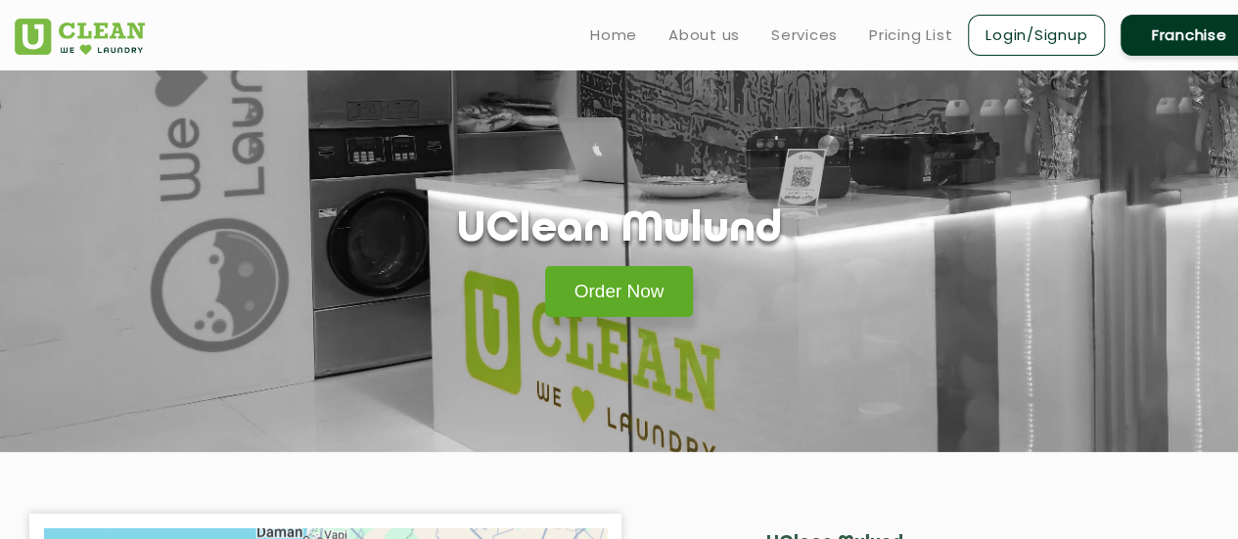
click at [628, 294] on link "Order Now" at bounding box center [619, 291] width 149 height 51
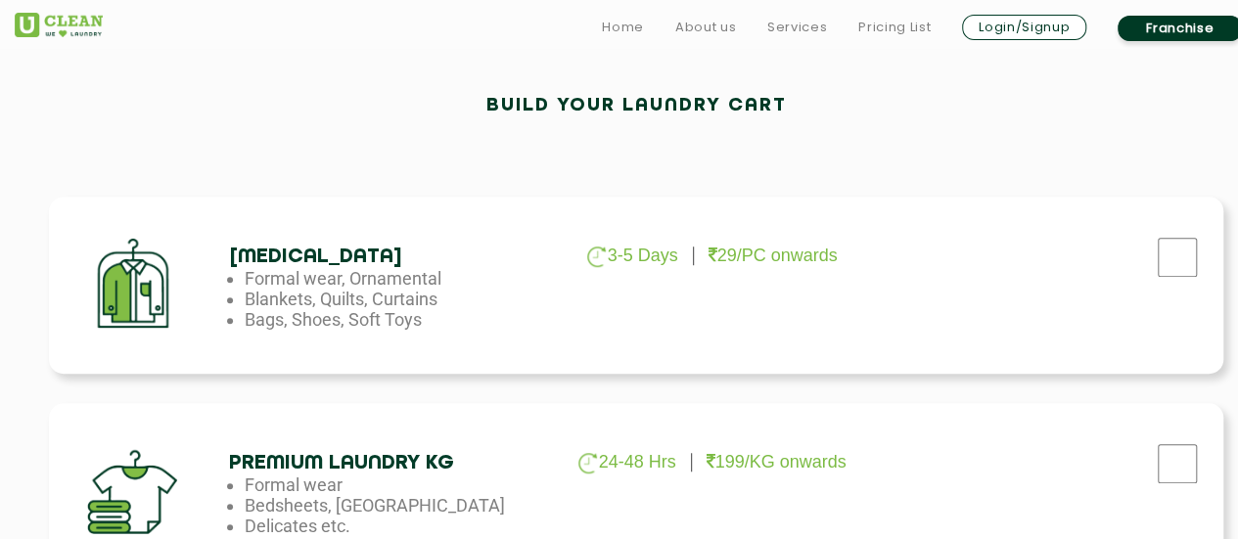
scroll to position [587, 0]
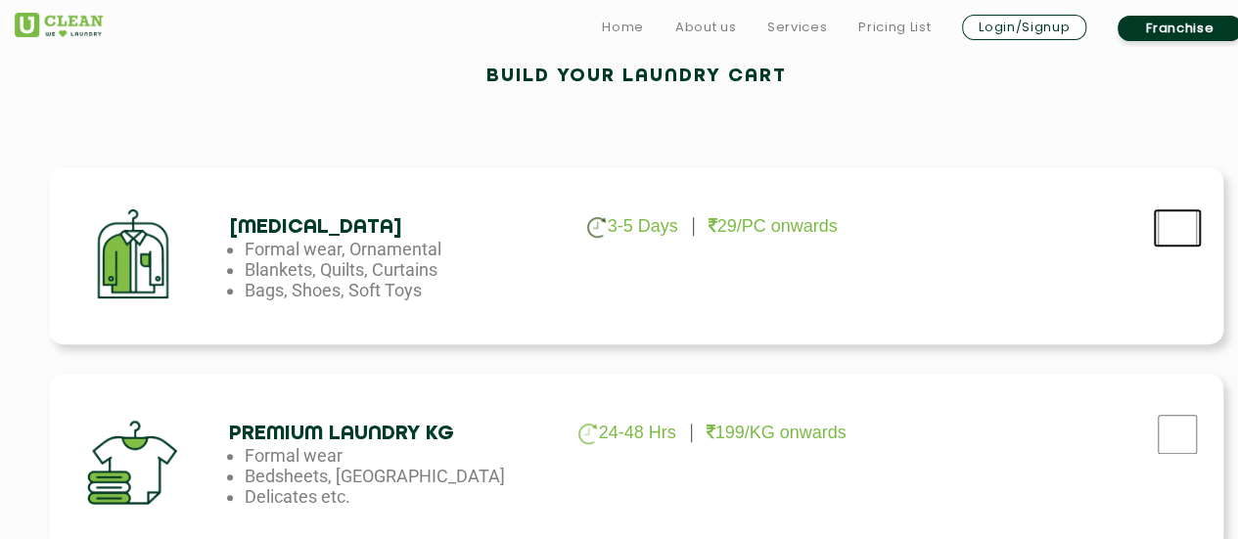
click at [1165, 228] on input "checkbox" at bounding box center [1177, 227] width 49 height 39
checkbox input "true"
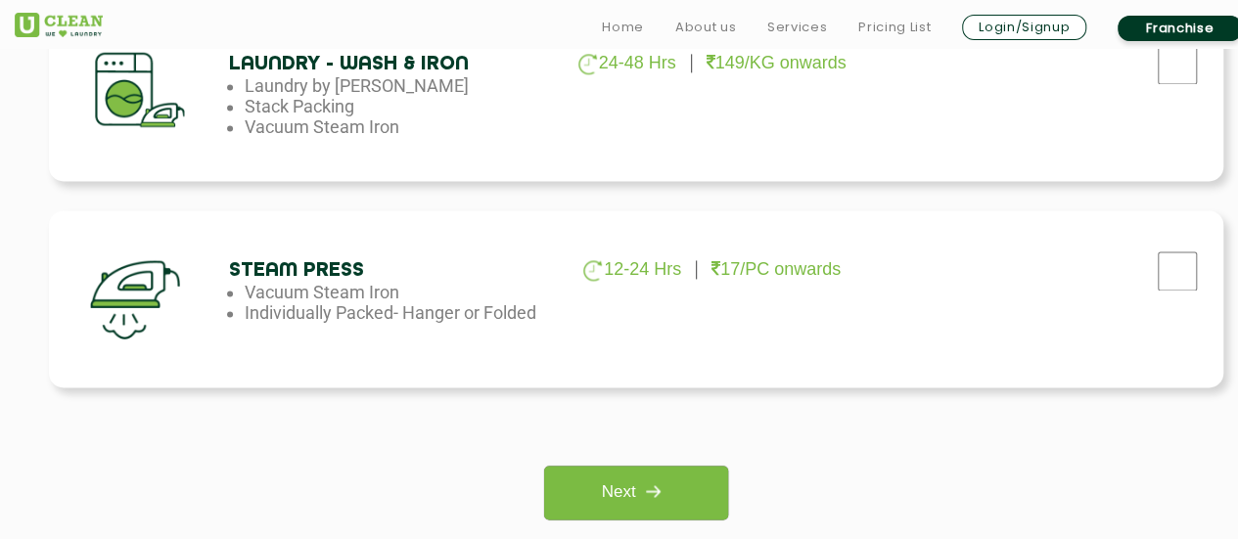
scroll to position [1566, 0]
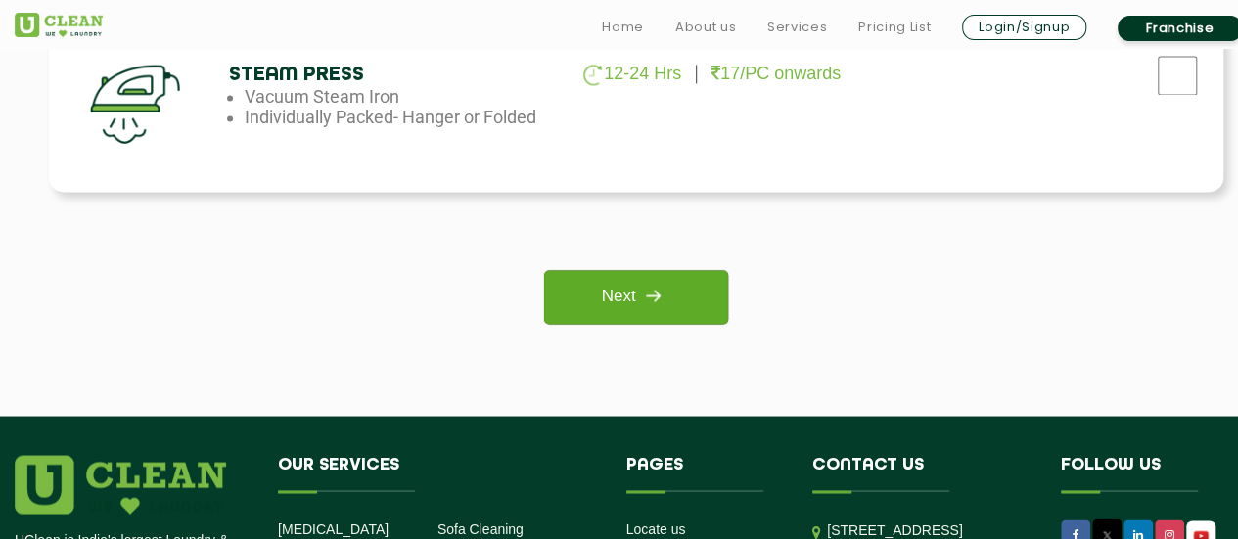
click at [630, 295] on link "Next" at bounding box center [635, 297] width 183 height 54
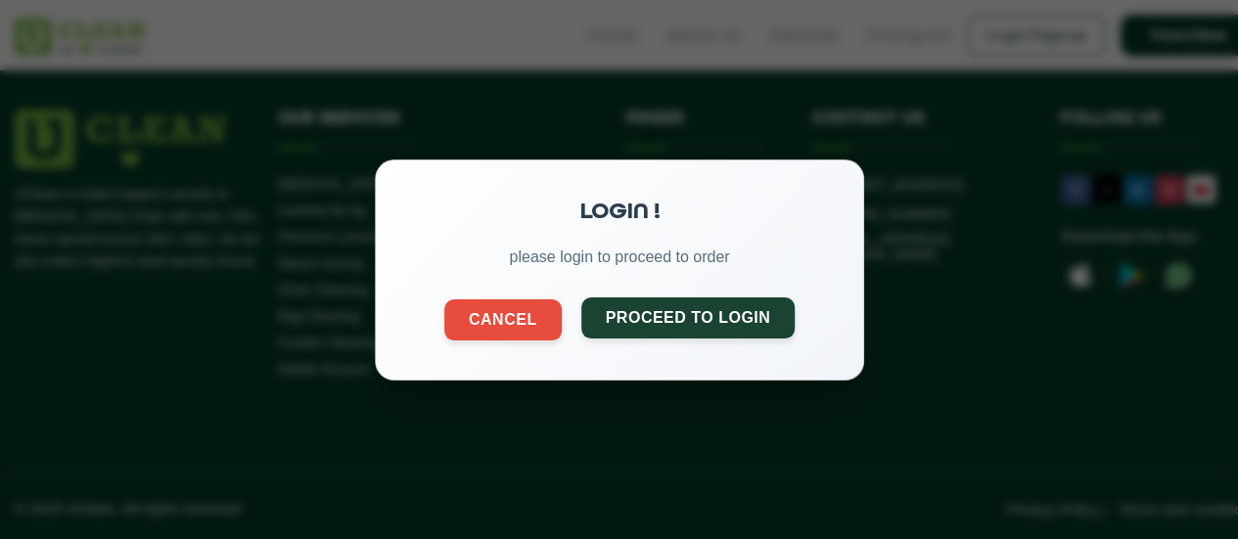
click at [632, 317] on button "Proceed to Login" at bounding box center [687, 317] width 214 height 41
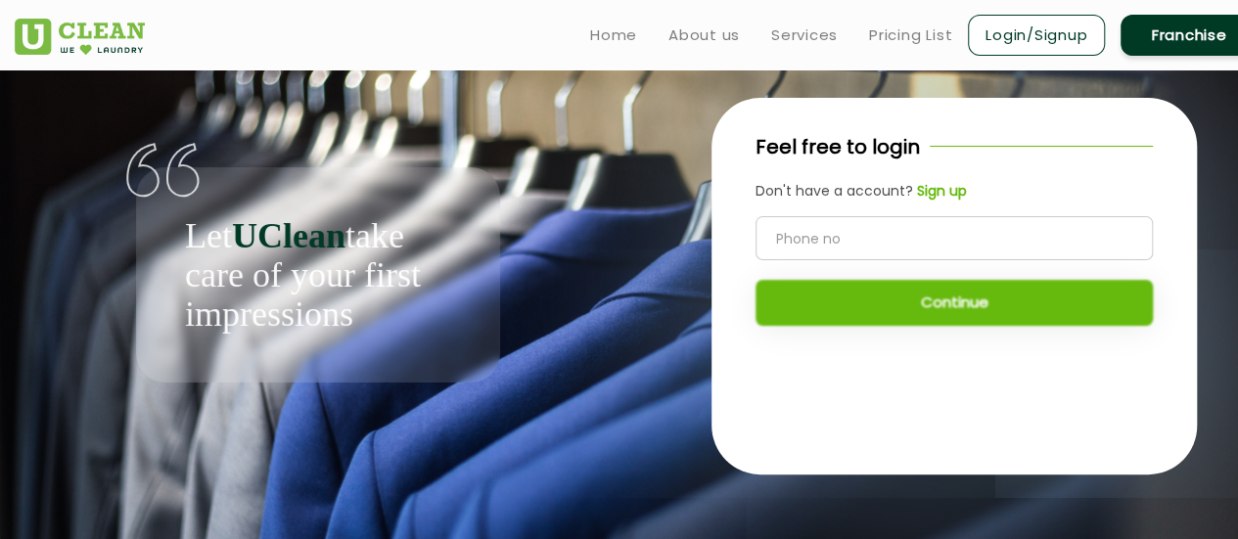
click at [937, 198] on b "Sign up" at bounding box center [942, 191] width 50 height 20
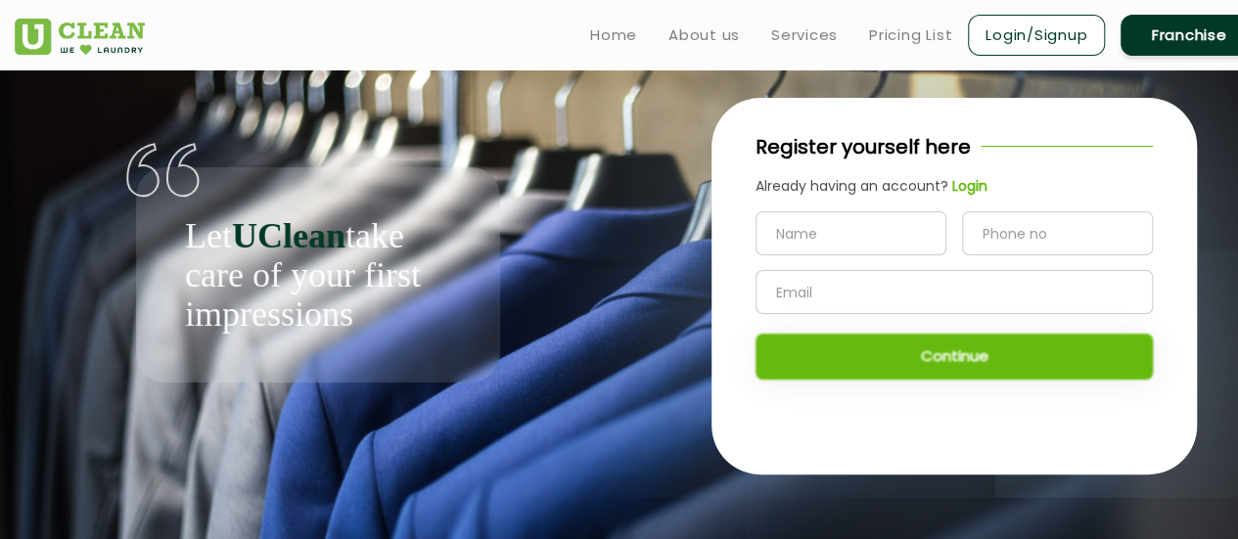
click at [802, 239] on input "text" at bounding box center [850, 233] width 191 height 44
type input "Sudarshana"
type input "9819844116"
click at [792, 299] on input "text" at bounding box center [953, 292] width 397 height 44
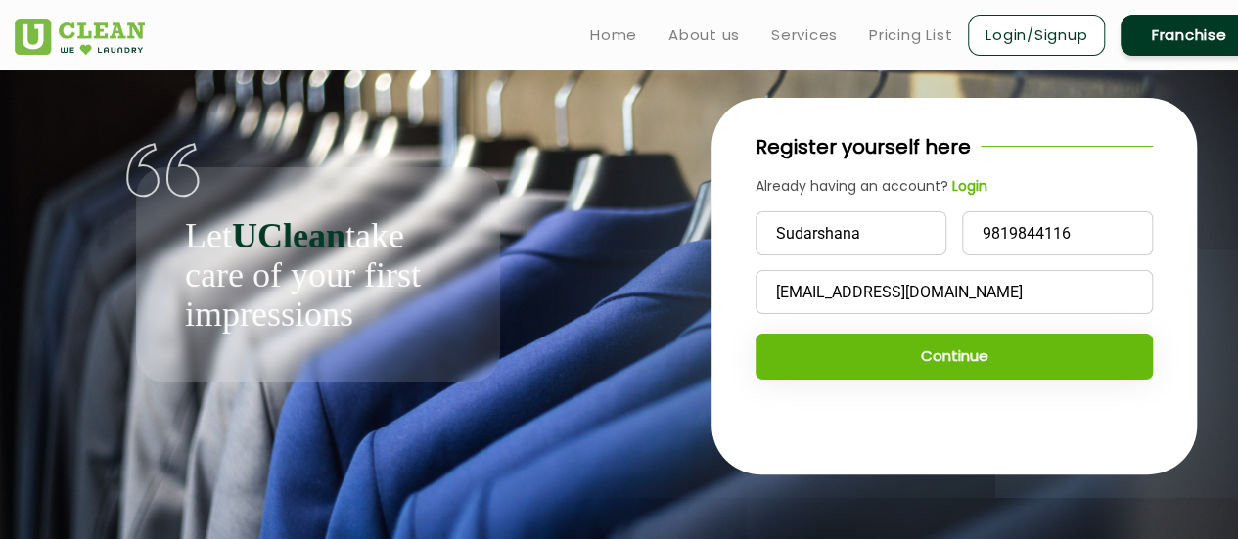
type input "[EMAIL_ADDRESS][DOMAIN_NAME]"
click at [902, 347] on button "Continue" at bounding box center [953, 357] width 397 height 46
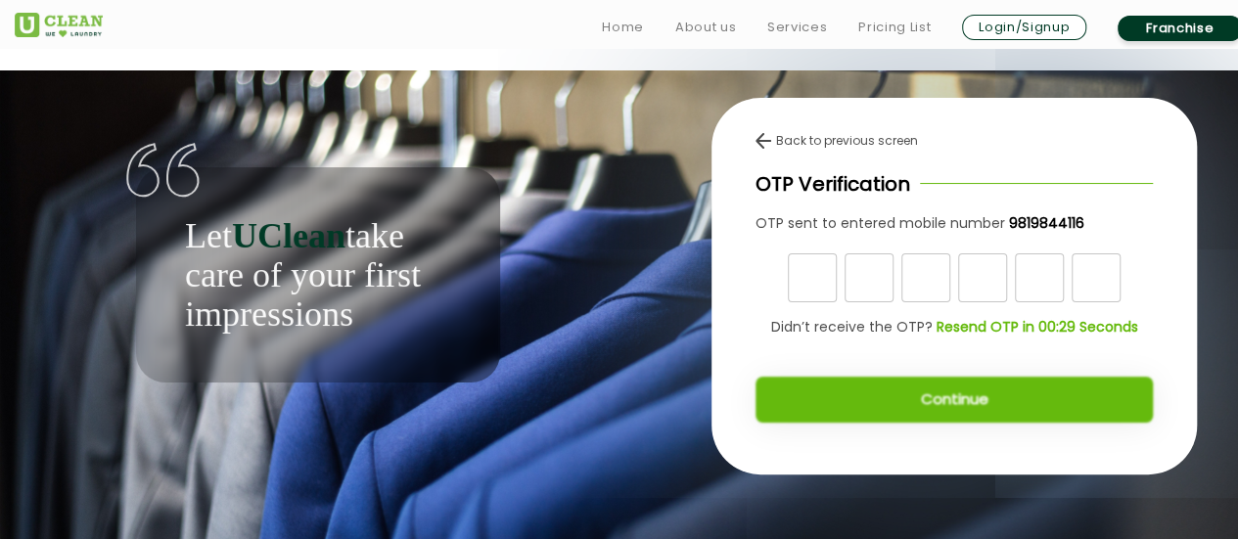
scroll to position [8, 0]
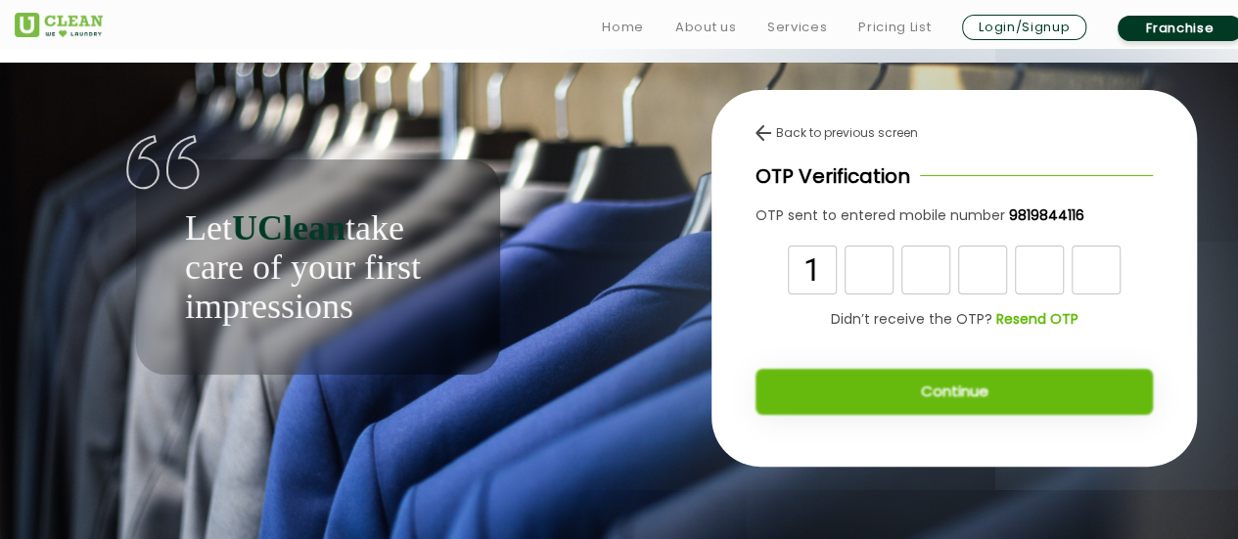
type input "1"
type input "0"
type input "7"
type input "0"
type input "4"
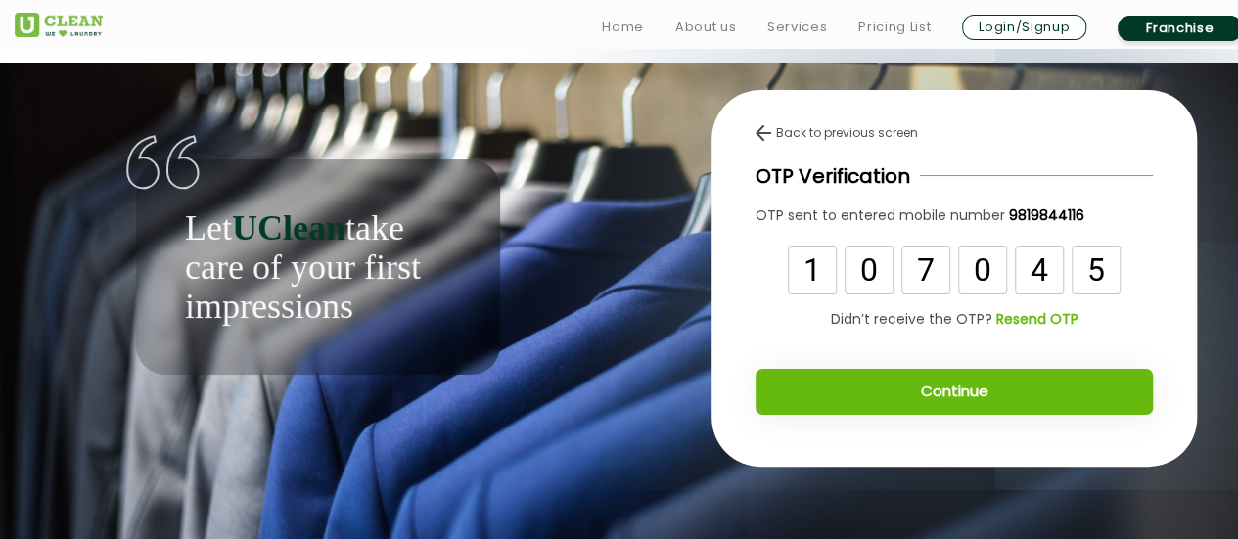
type input "5"
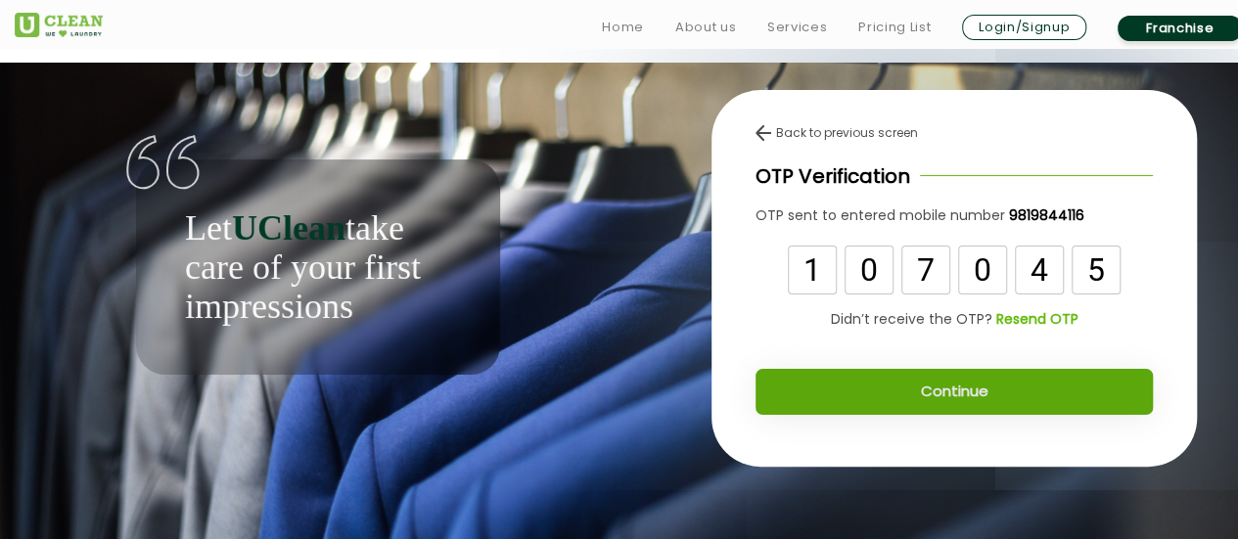
click at [941, 390] on button "Continue" at bounding box center [953, 392] width 397 height 46
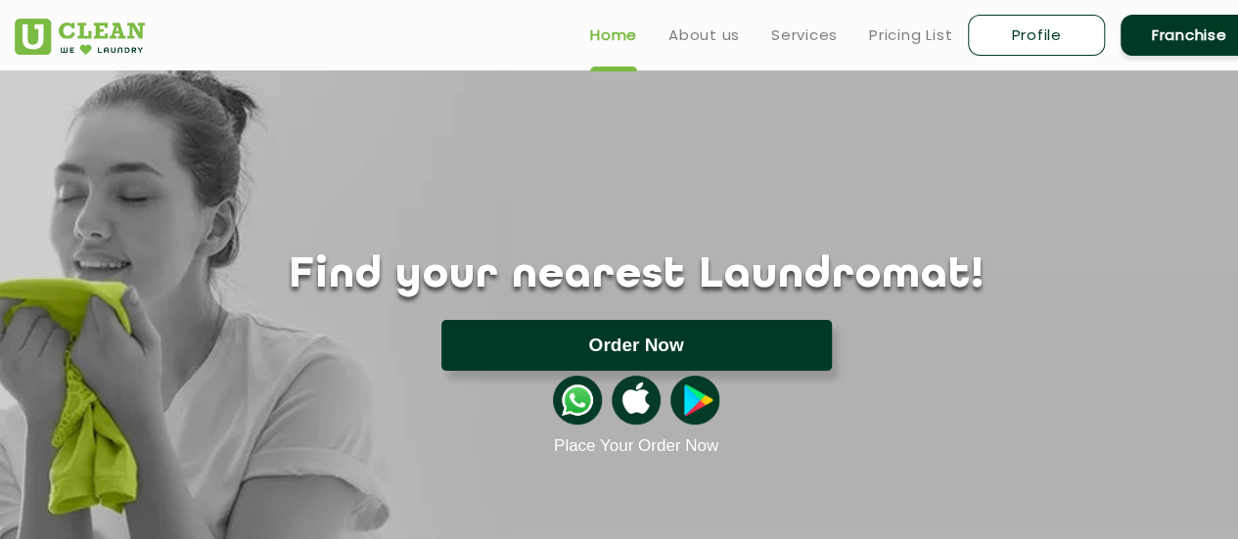
click at [654, 336] on button "Order Now" at bounding box center [636, 345] width 390 height 51
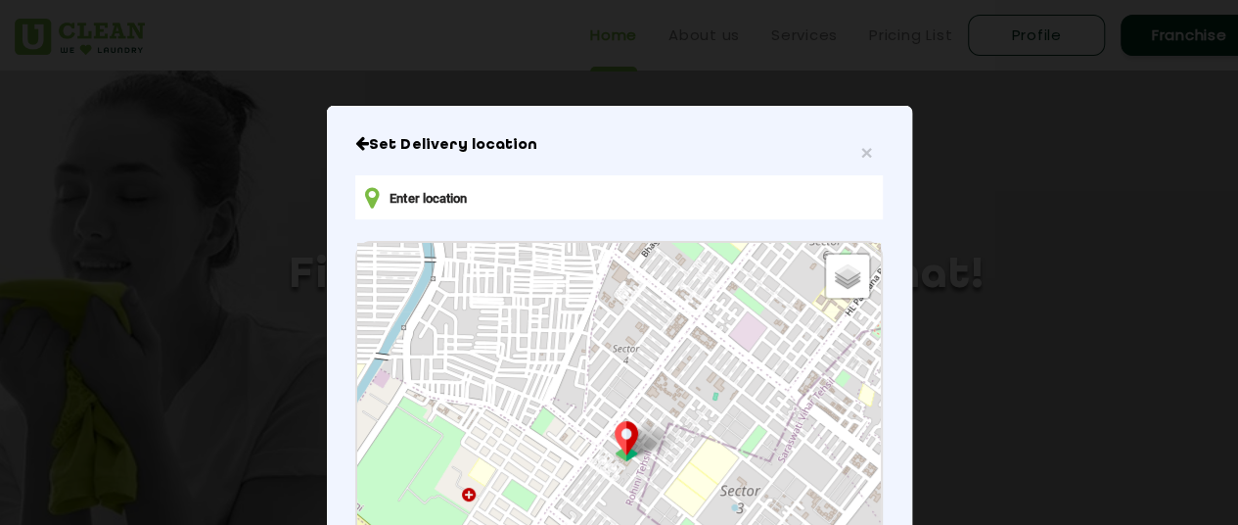
click at [456, 193] on input "text" at bounding box center [618, 197] width 526 height 44
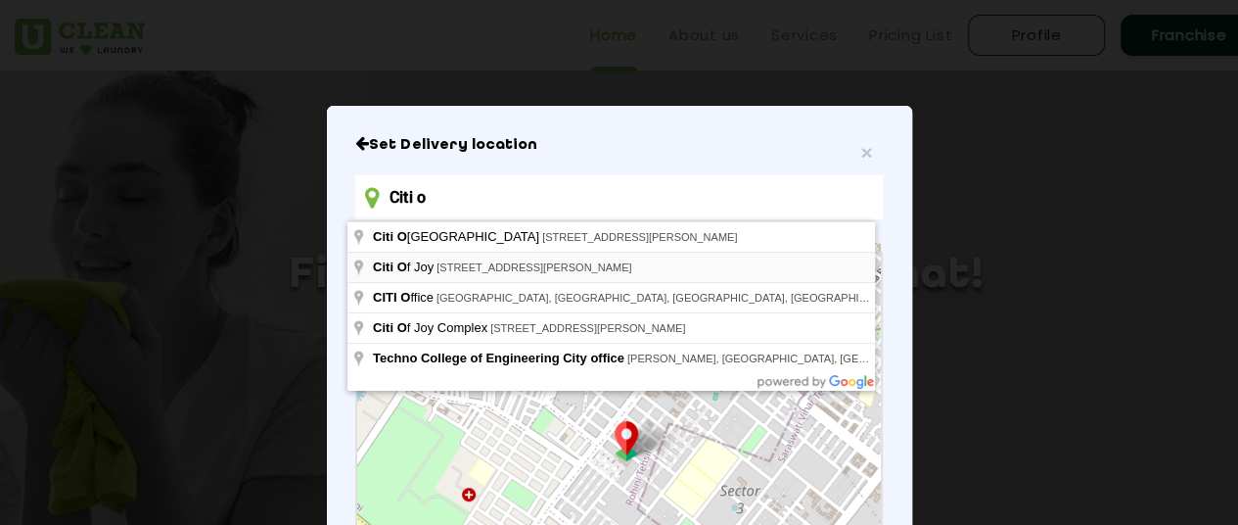
type input "Citi Of Joy, JSD Road, Tambe Nagar, Ashok Nagar, Mulund West, Thane, Maharashtr…"
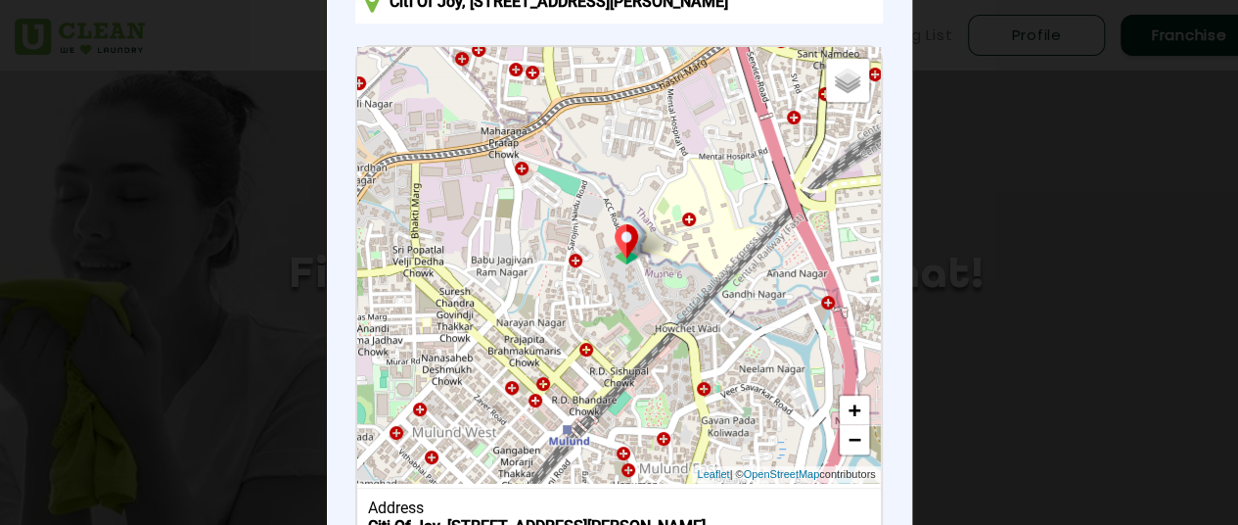
scroll to position [369, 0]
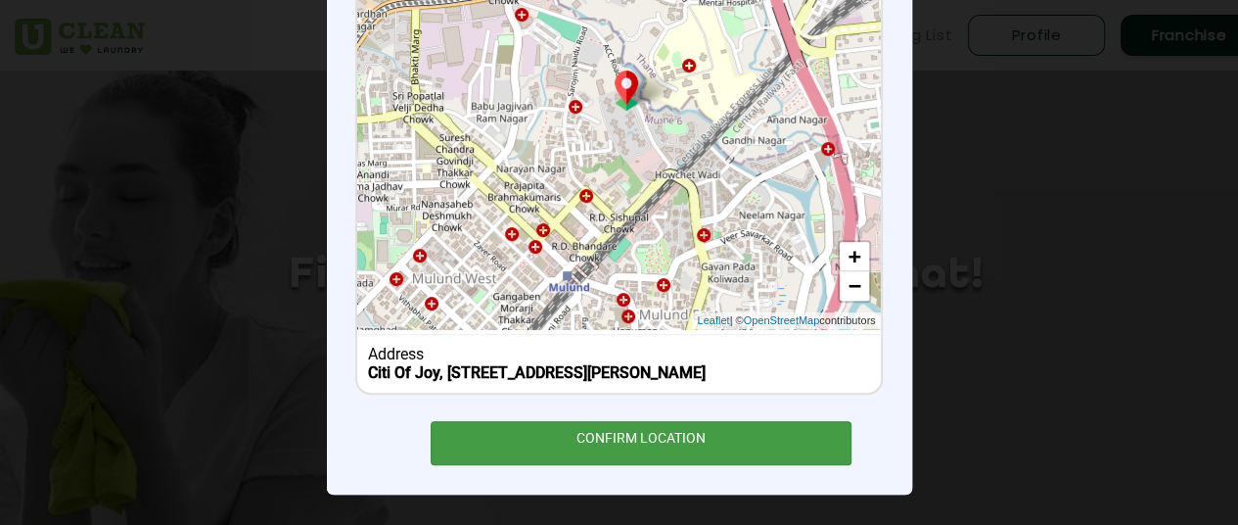
click at [696, 434] on div "CONFIRM LOCATION" at bounding box center [642, 443] width 422 height 44
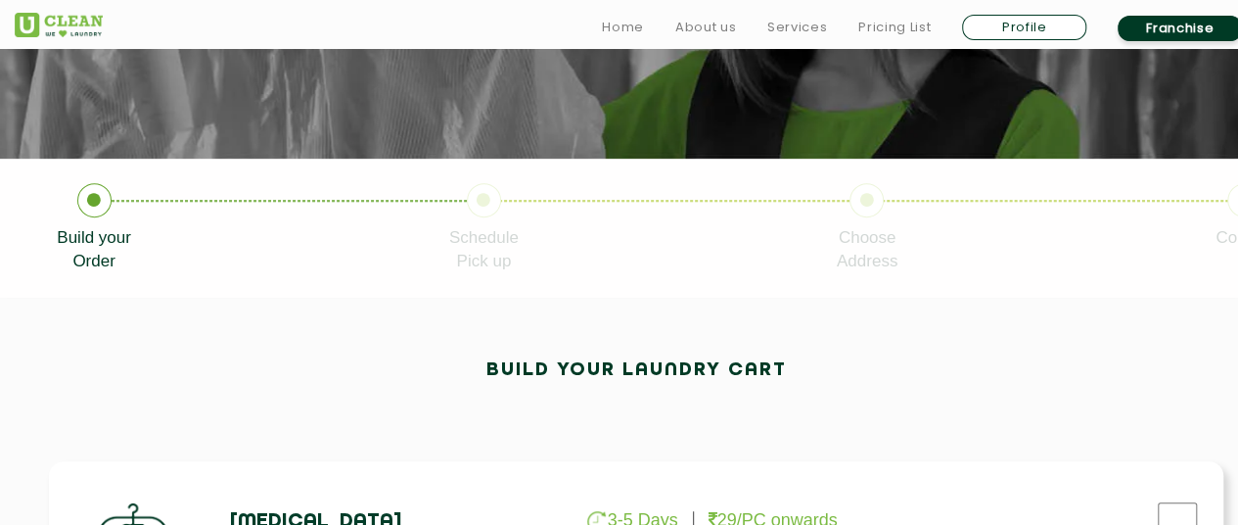
scroll to position [489, 0]
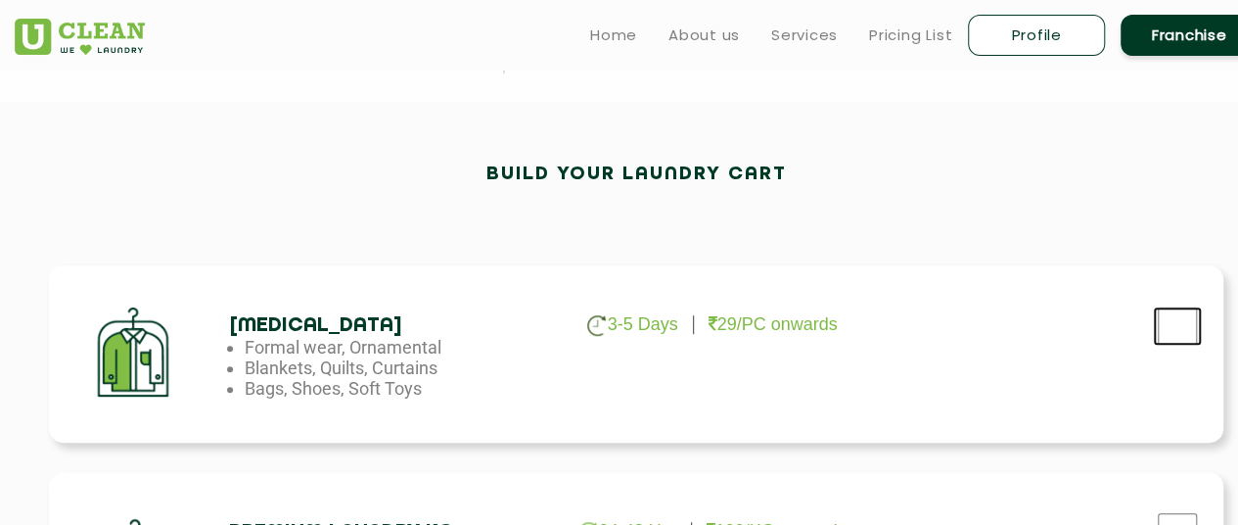
click at [1178, 326] on input "checkbox" at bounding box center [1177, 325] width 49 height 39
checkbox input "true"
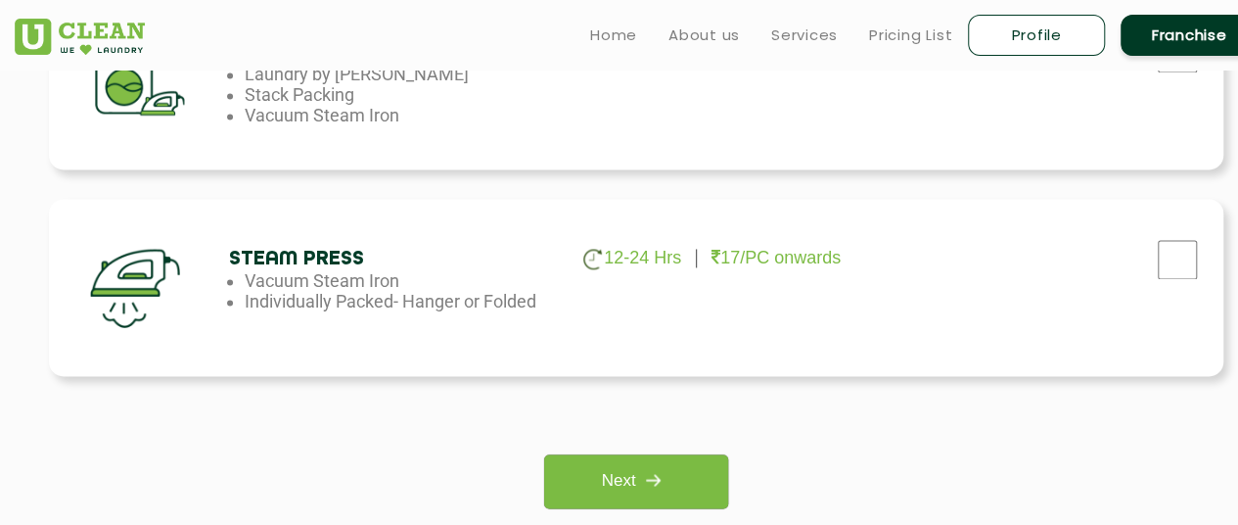
scroll to position [1664, 0]
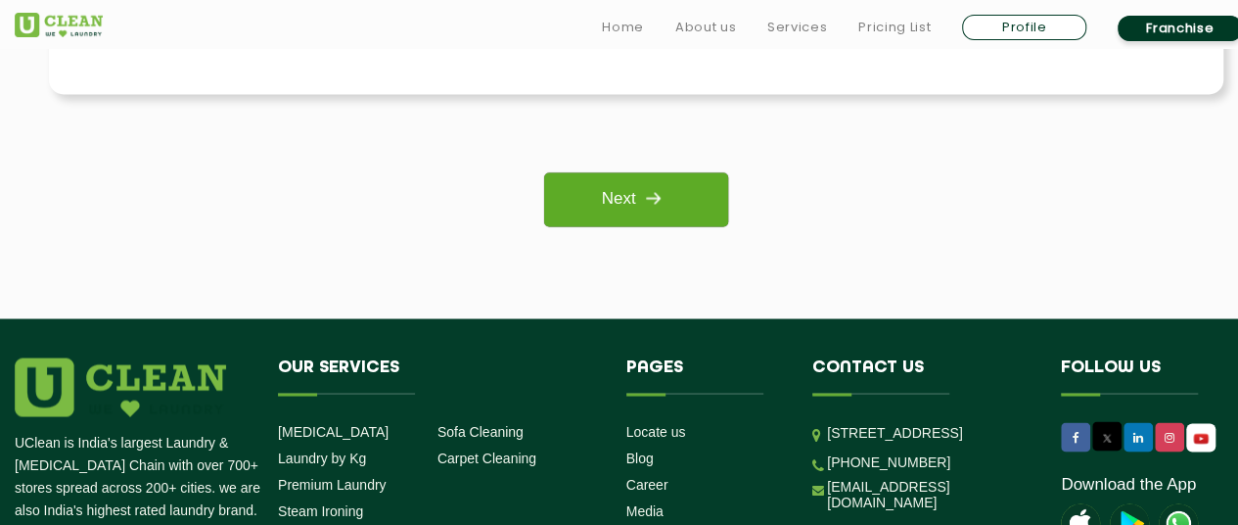
click at [619, 197] on link "Next" at bounding box center [635, 199] width 183 height 54
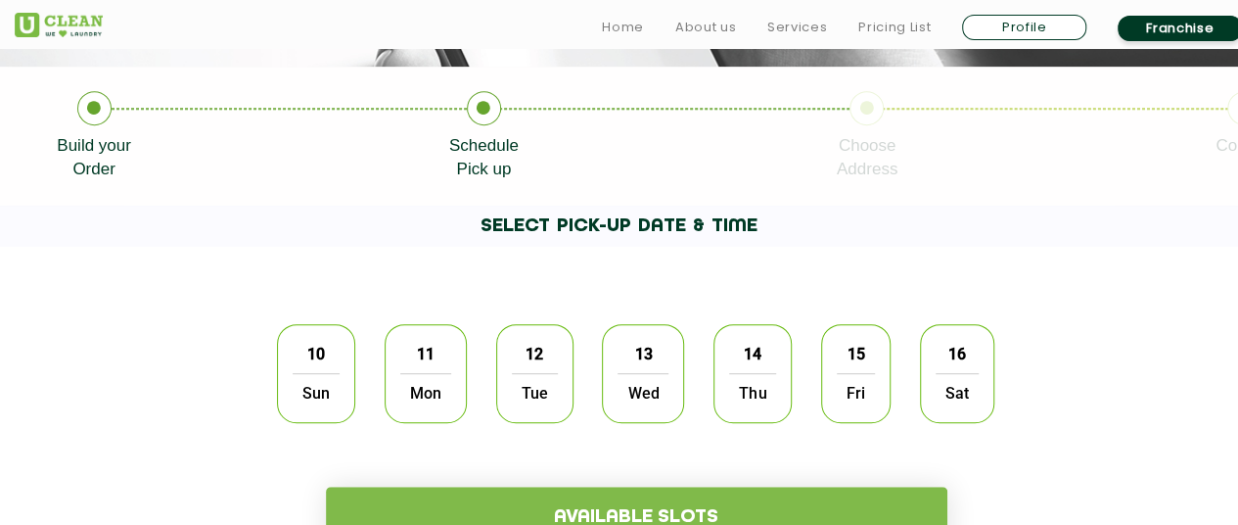
scroll to position [489, 0]
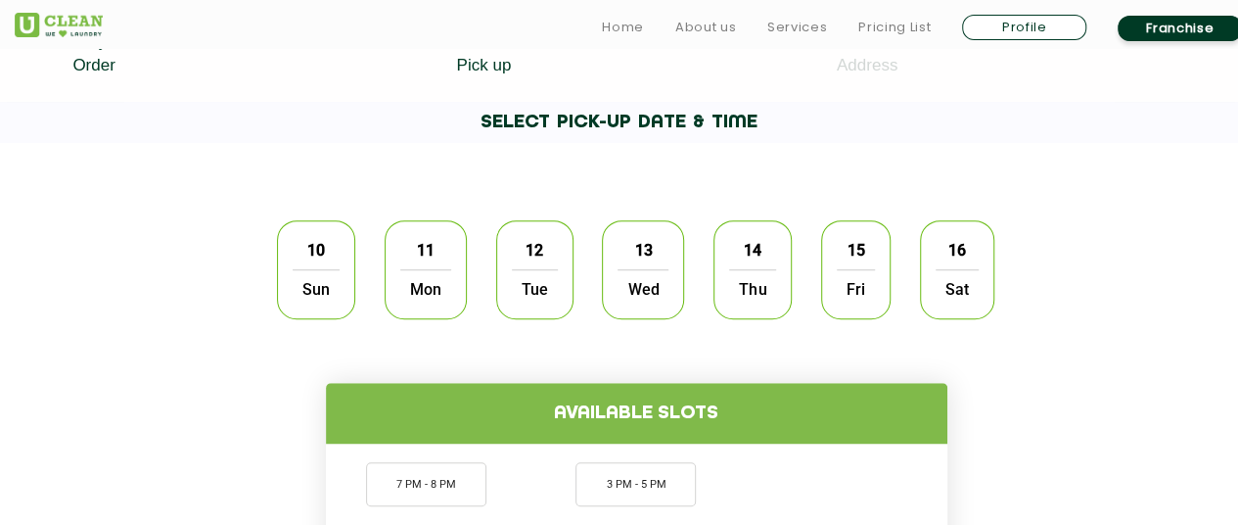
click at [309, 270] on span "Sun" at bounding box center [316, 288] width 47 height 39
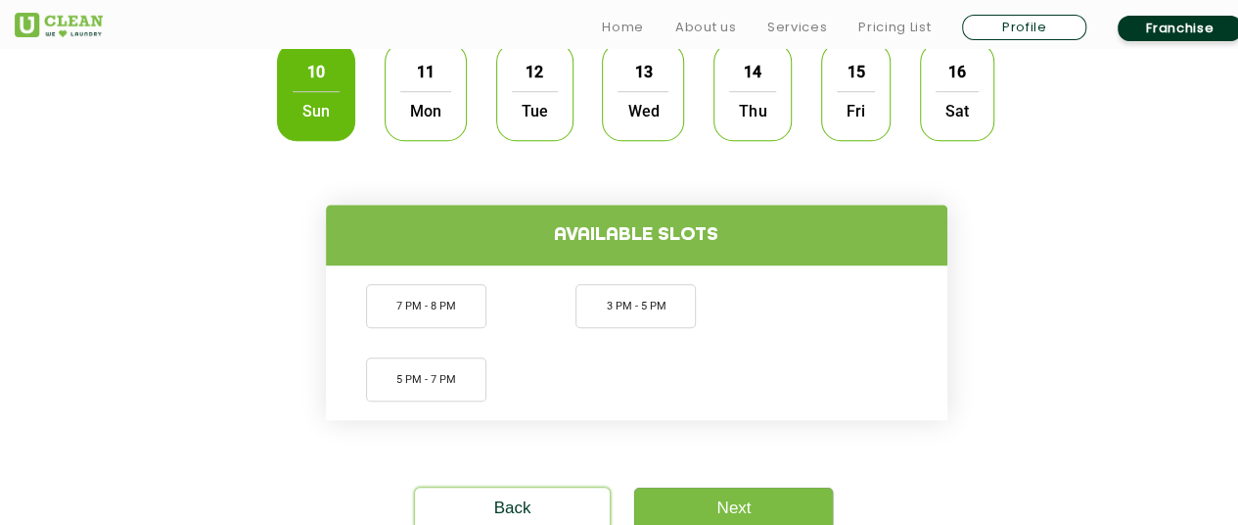
scroll to position [685, 0]
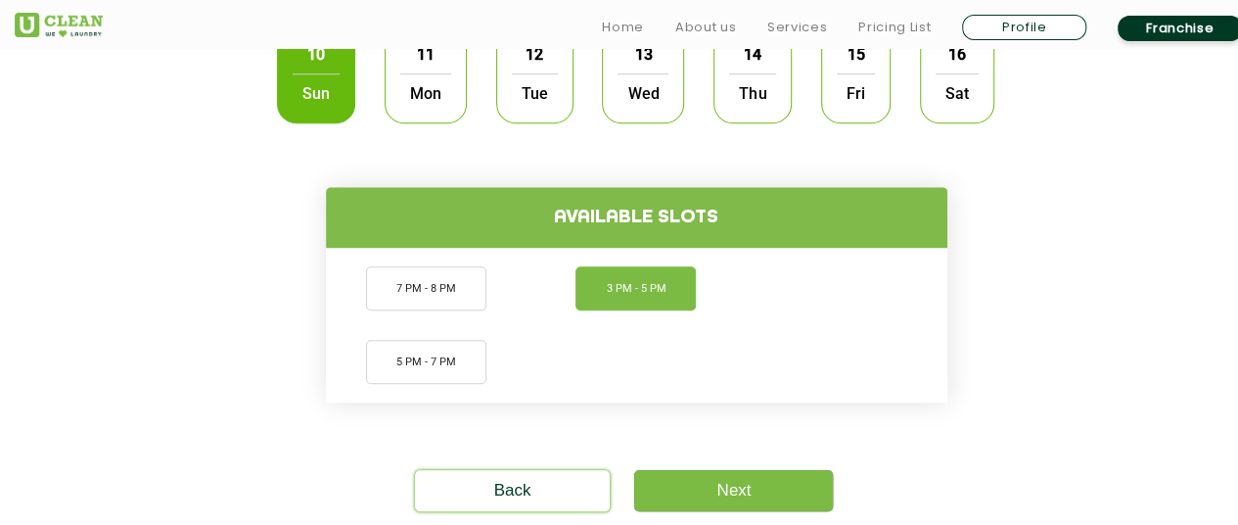
click at [631, 298] on li "3 PM - 5 PM" at bounding box center [635, 288] width 120 height 44
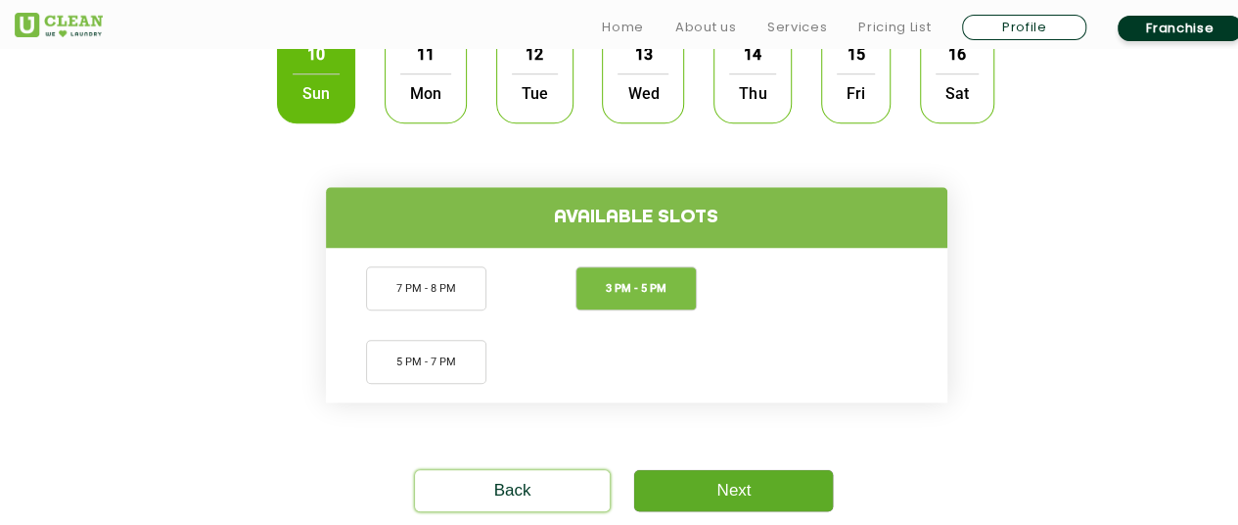
click at [714, 486] on link "Next" at bounding box center [733, 490] width 199 height 41
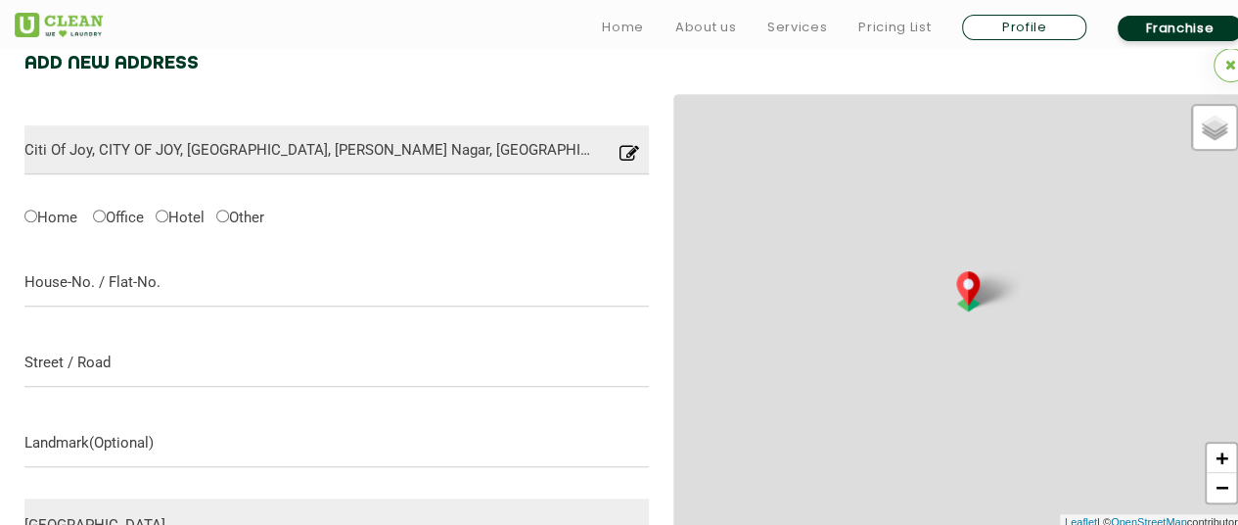
scroll to position [616, 0]
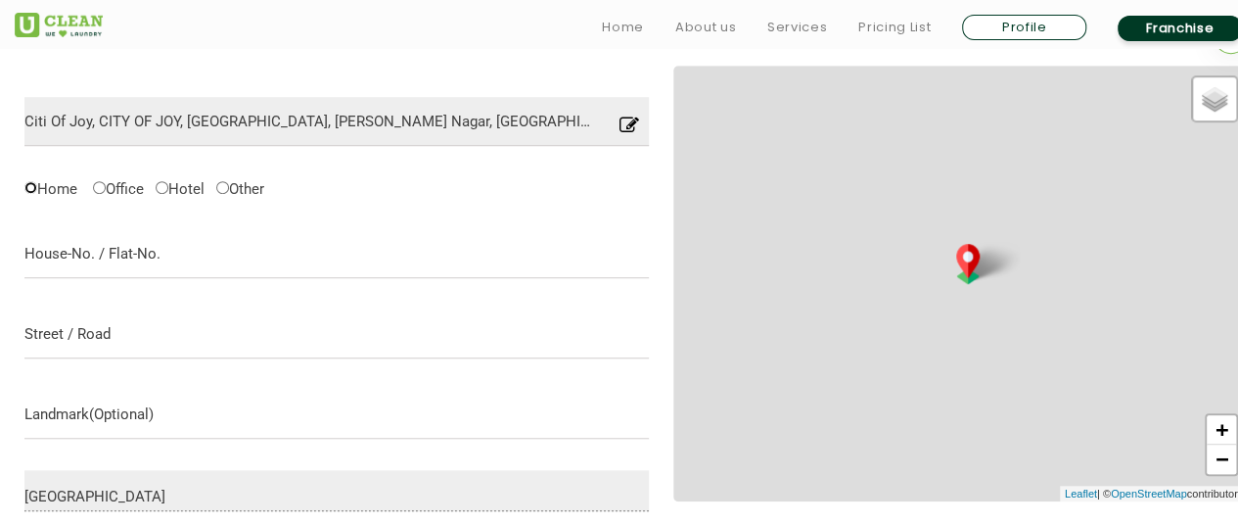
click at [31, 191] on input "Home" at bounding box center [30, 187] width 13 height 13
radio input "true"
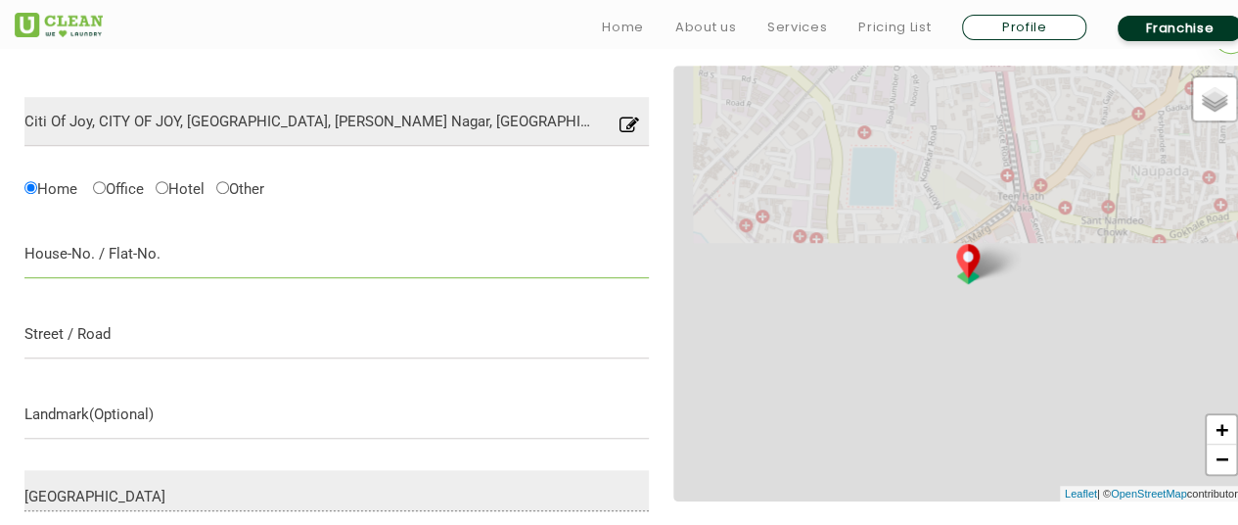
click at [54, 252] on input "text" at bounding box center [336, 253] width 624 height 49
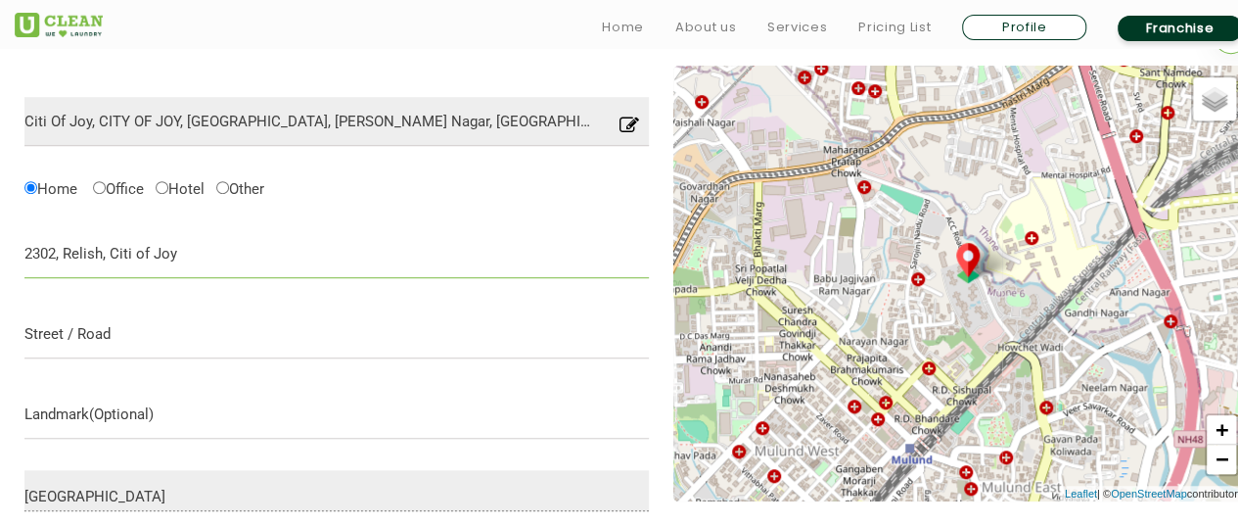
type input "2302, Relish, Citi of Joy"
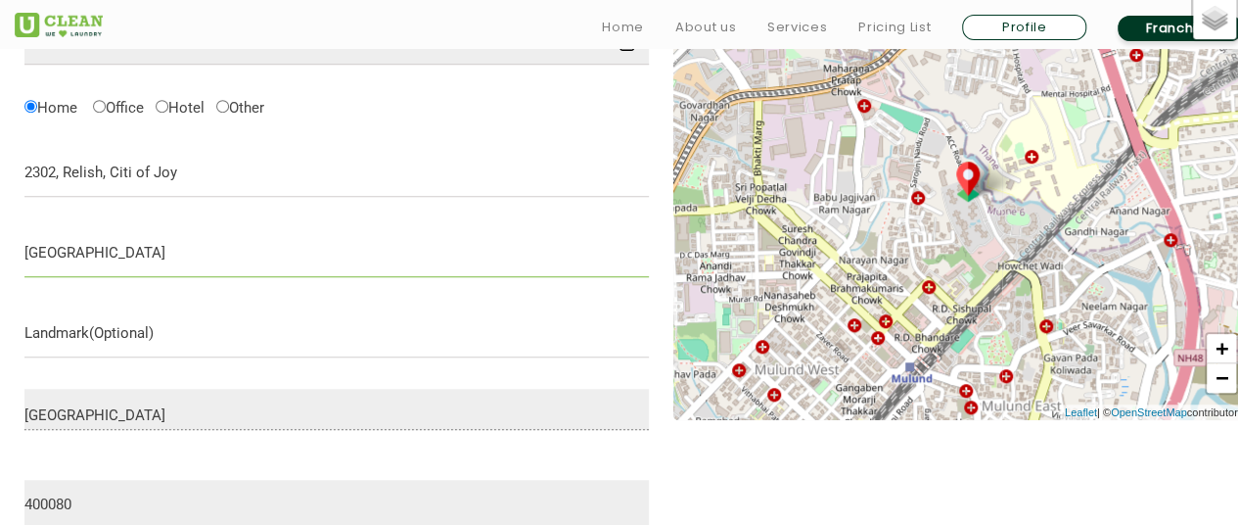
scroll to position [811, 0]
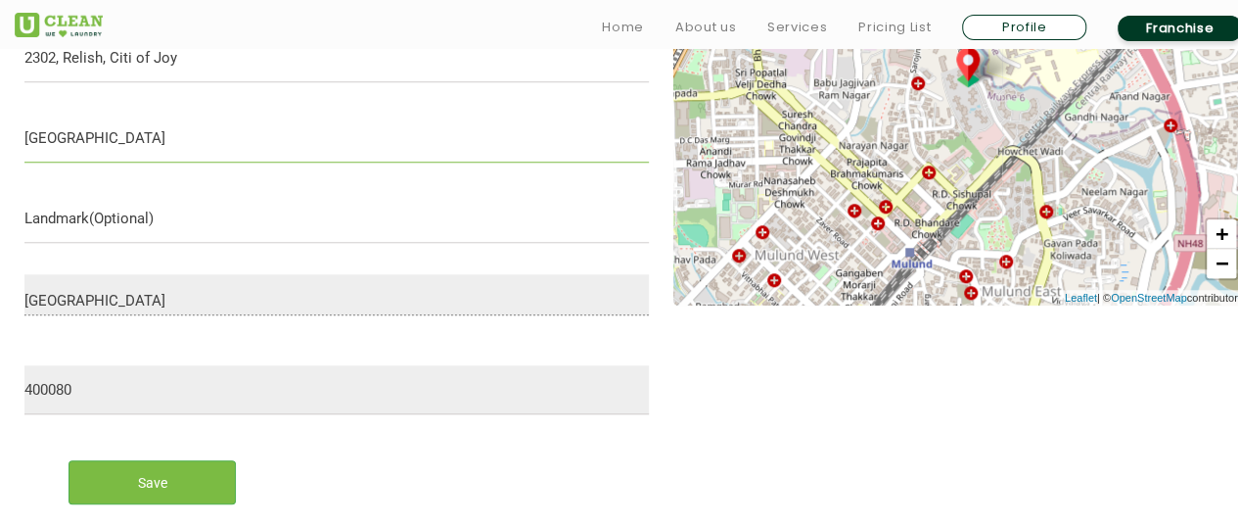
type input "JSD Road, Mulund West"
click at [134, 228] on input "text" at bounding box center [336, 218] width 624 height 49
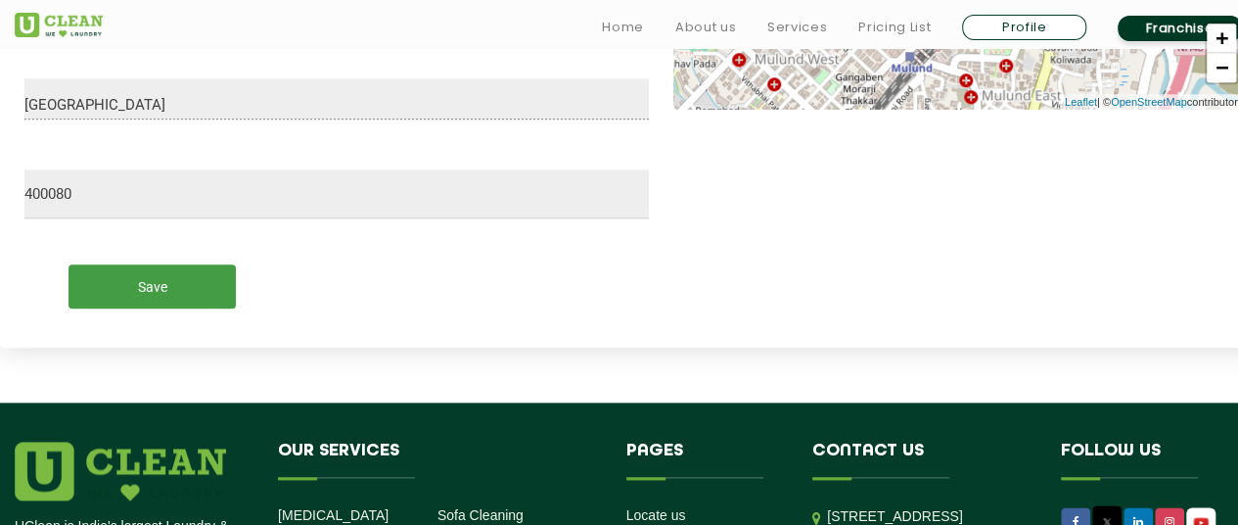
click at [144, 283] on input "Save" at bounding box center [151, 286] width 167 height 44
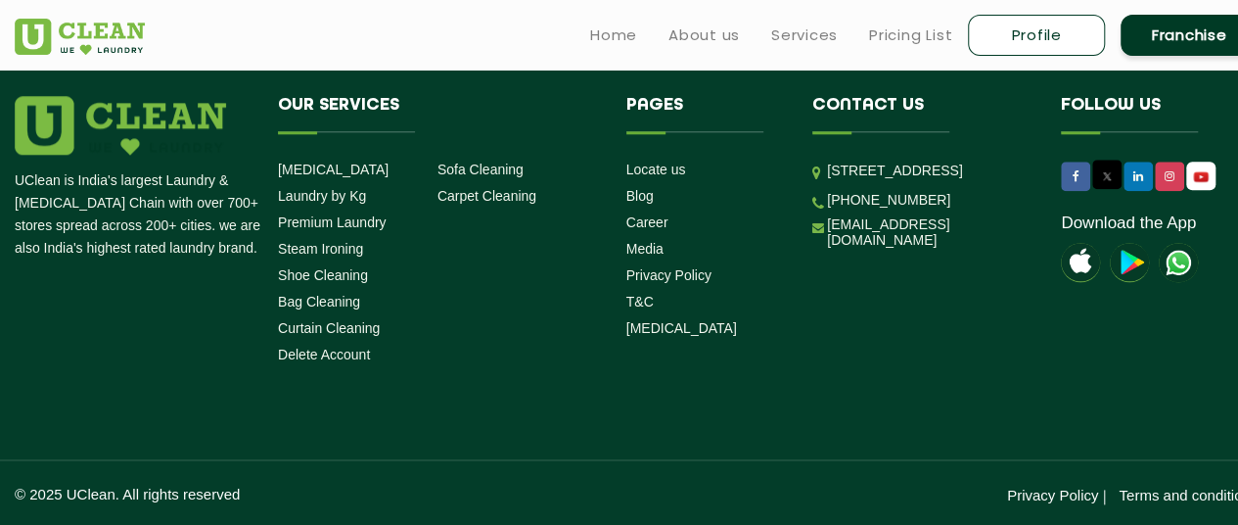
scroll to position [466, 0]
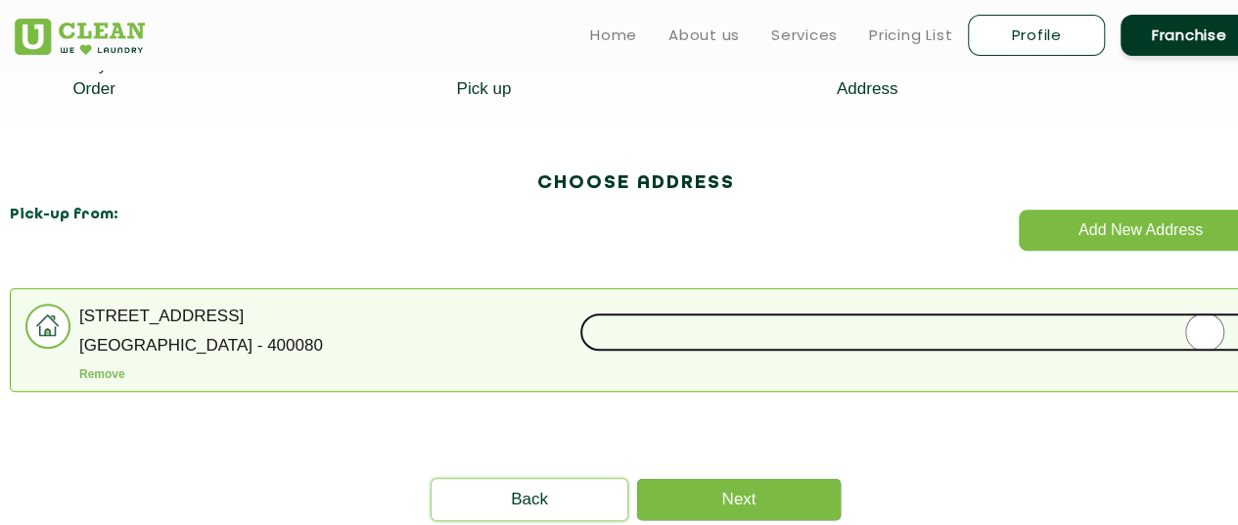
click at [1210, 330] on input "radio" at bounding box center [1204, 331] width 1251 height 39
radio input "true"
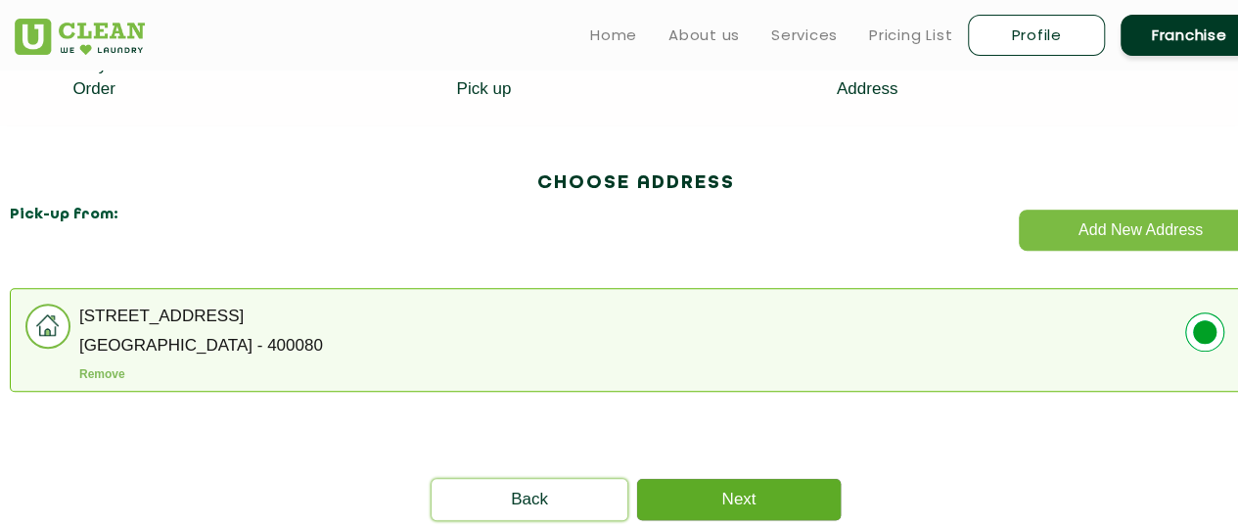
click at [751, 486] on link "Next" at bounding box center [739, 499] width 204 height 41
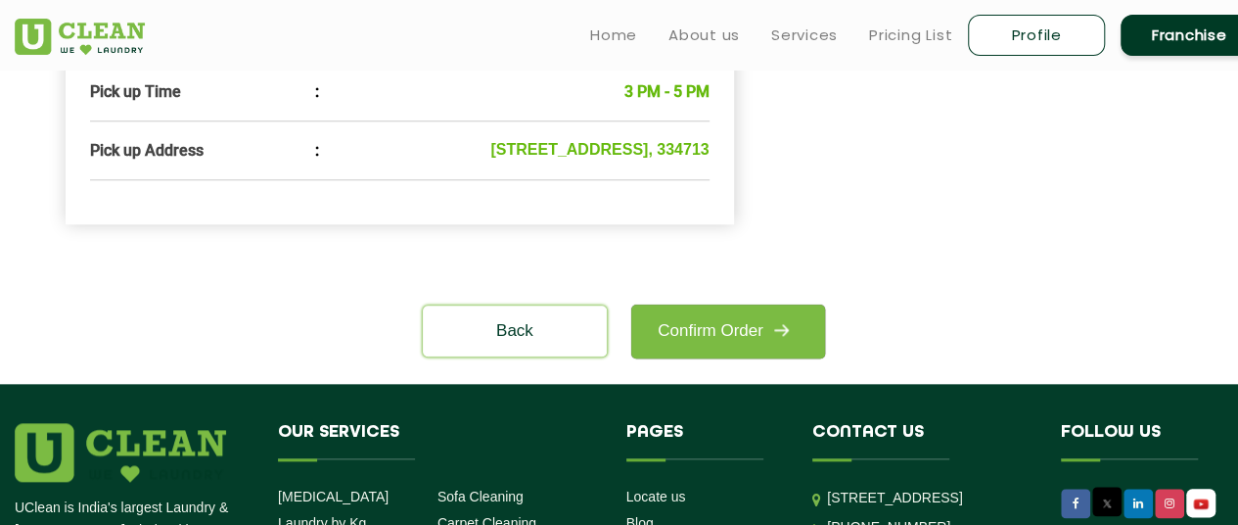
scroll to position [881, 0]
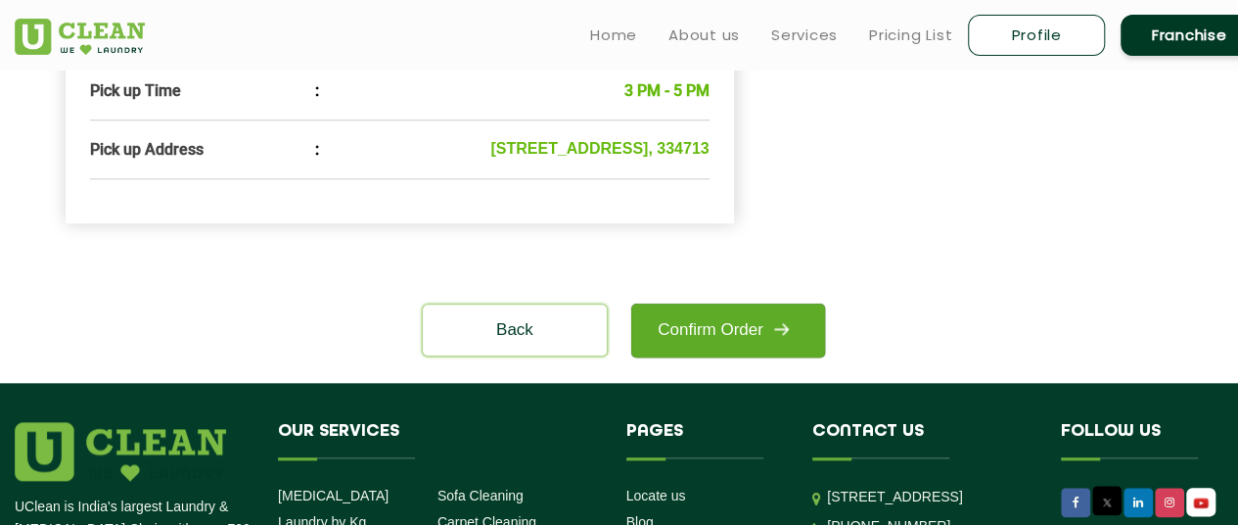
click at [724, 316] on link "Confirm Order" at bounding box center [728, 330] width 194 height 54
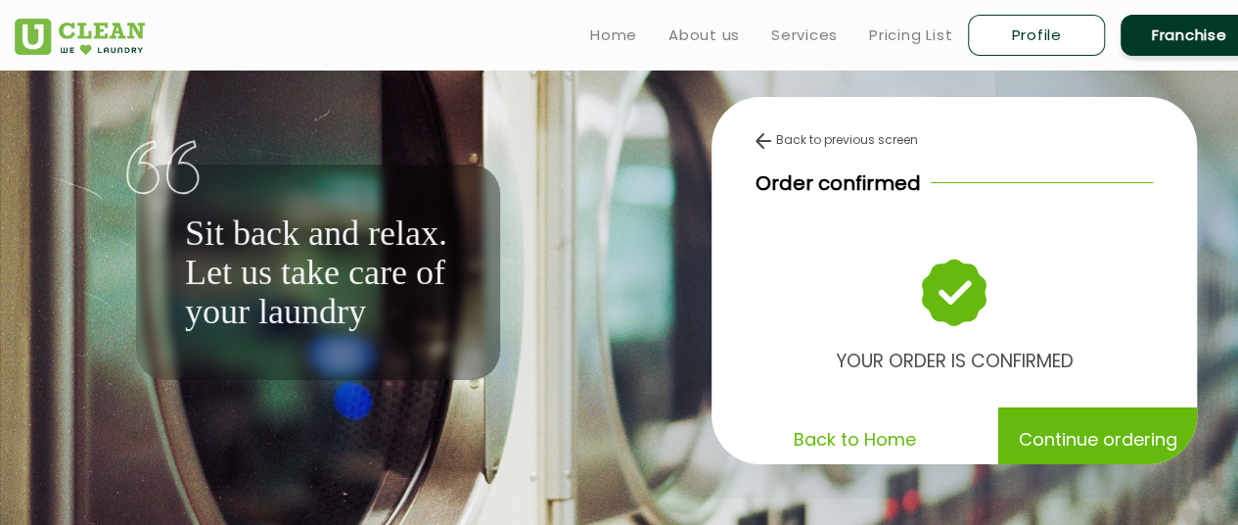
click at [1031, 32] on link "Profile" at bounding box center [1036, 35] width 137 height 41
select select
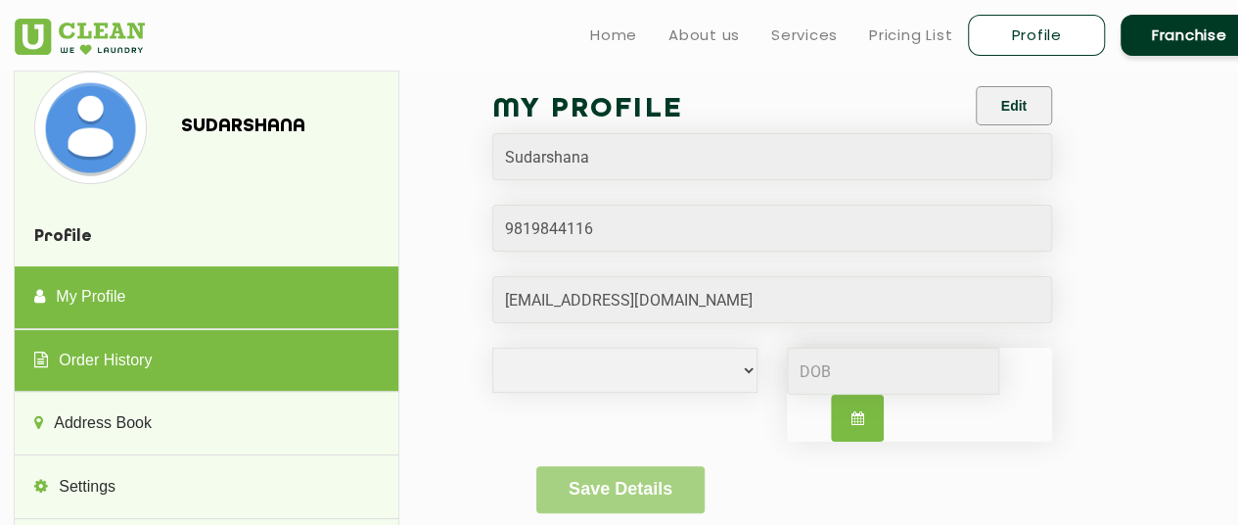
click at [116, 352] on link "Order History" at bounding box center [206, 361] width 383 height 63
